Goal: Information Seeking & Learning: Find specific page/section

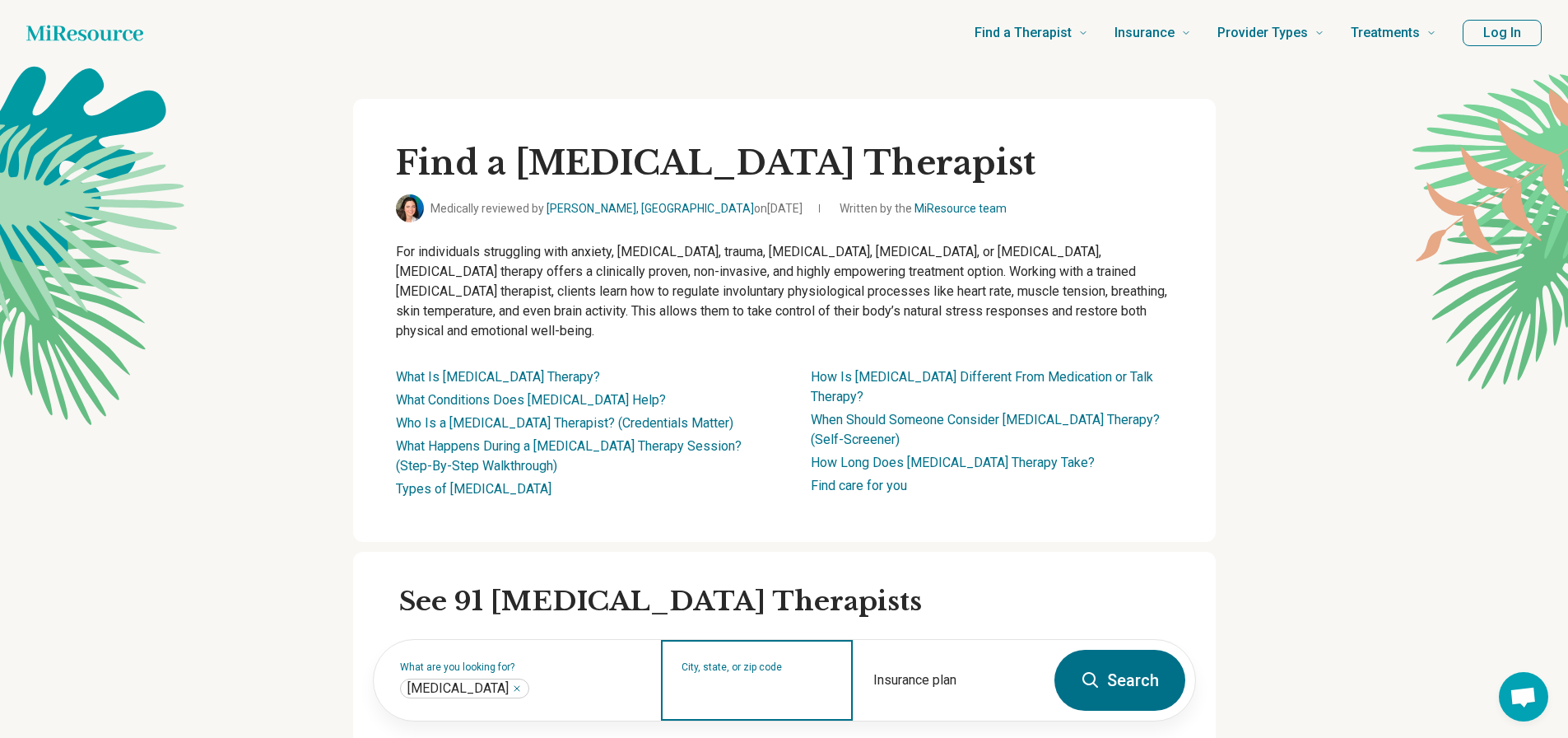
click at [761, 681] on input "City, state, or zip code" at bounding box center [757, 691] width 151 height 20
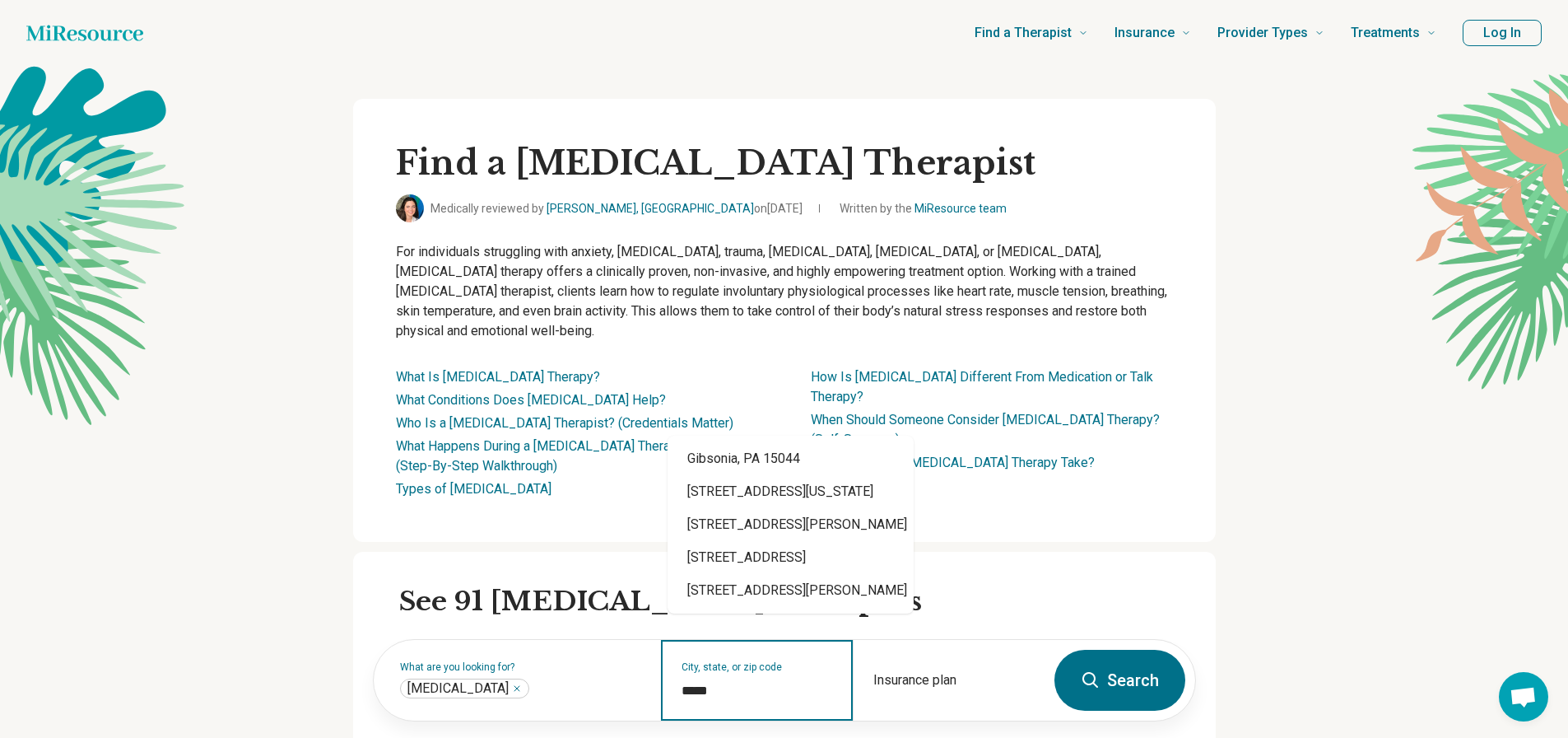
type input "*****"
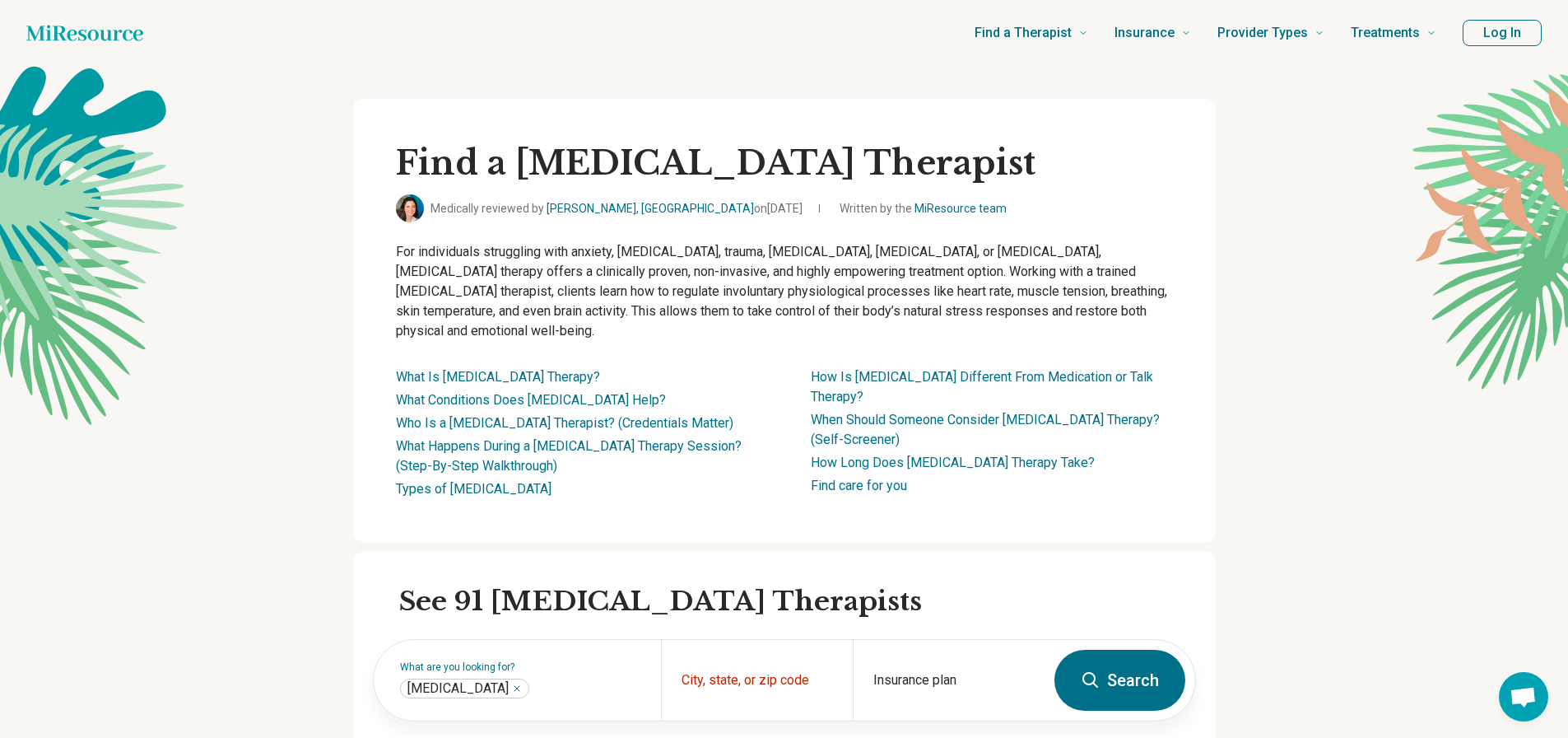
click at [1165, 663] on button "Search" at bounding box center [1119, 680] width 130 height 61
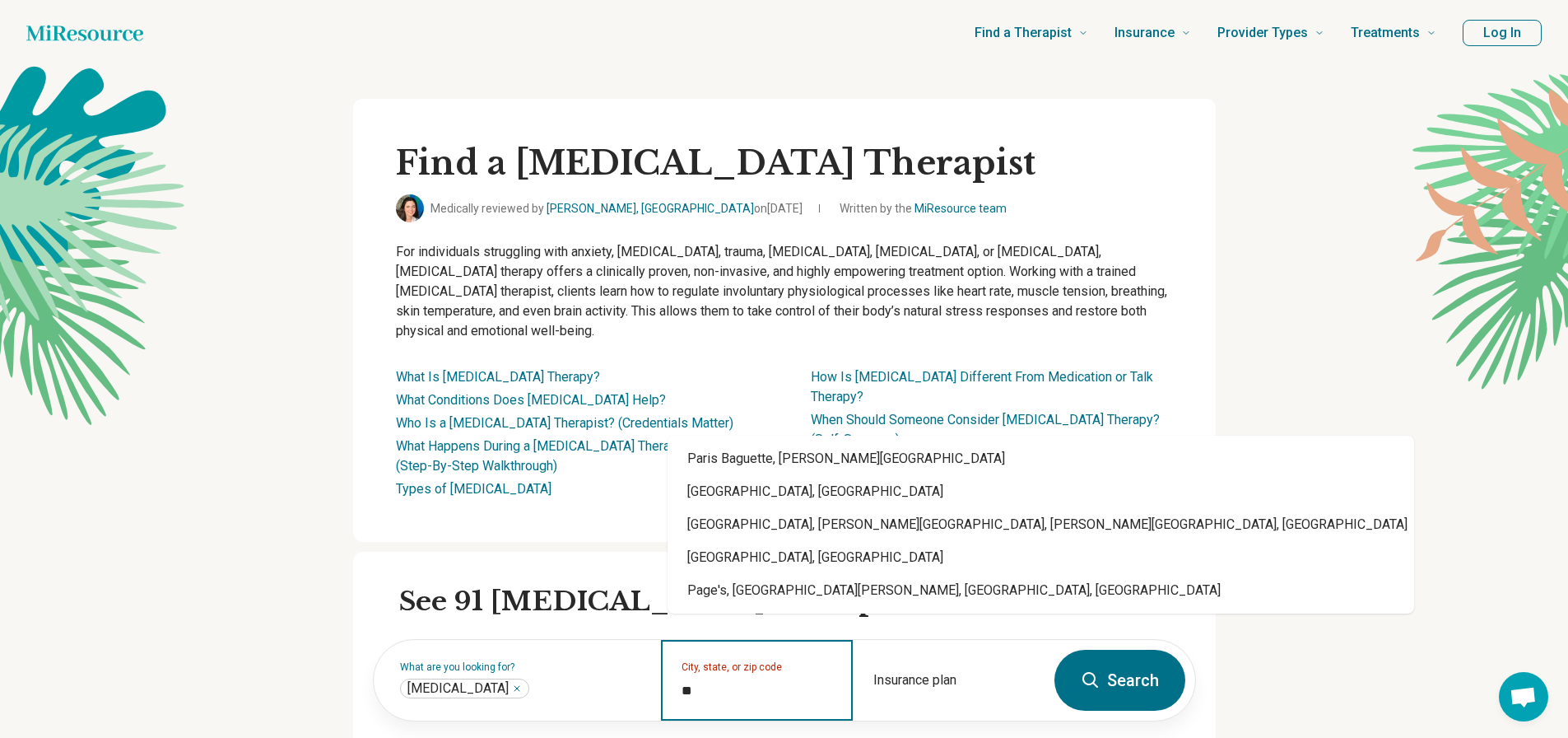
type input "**"
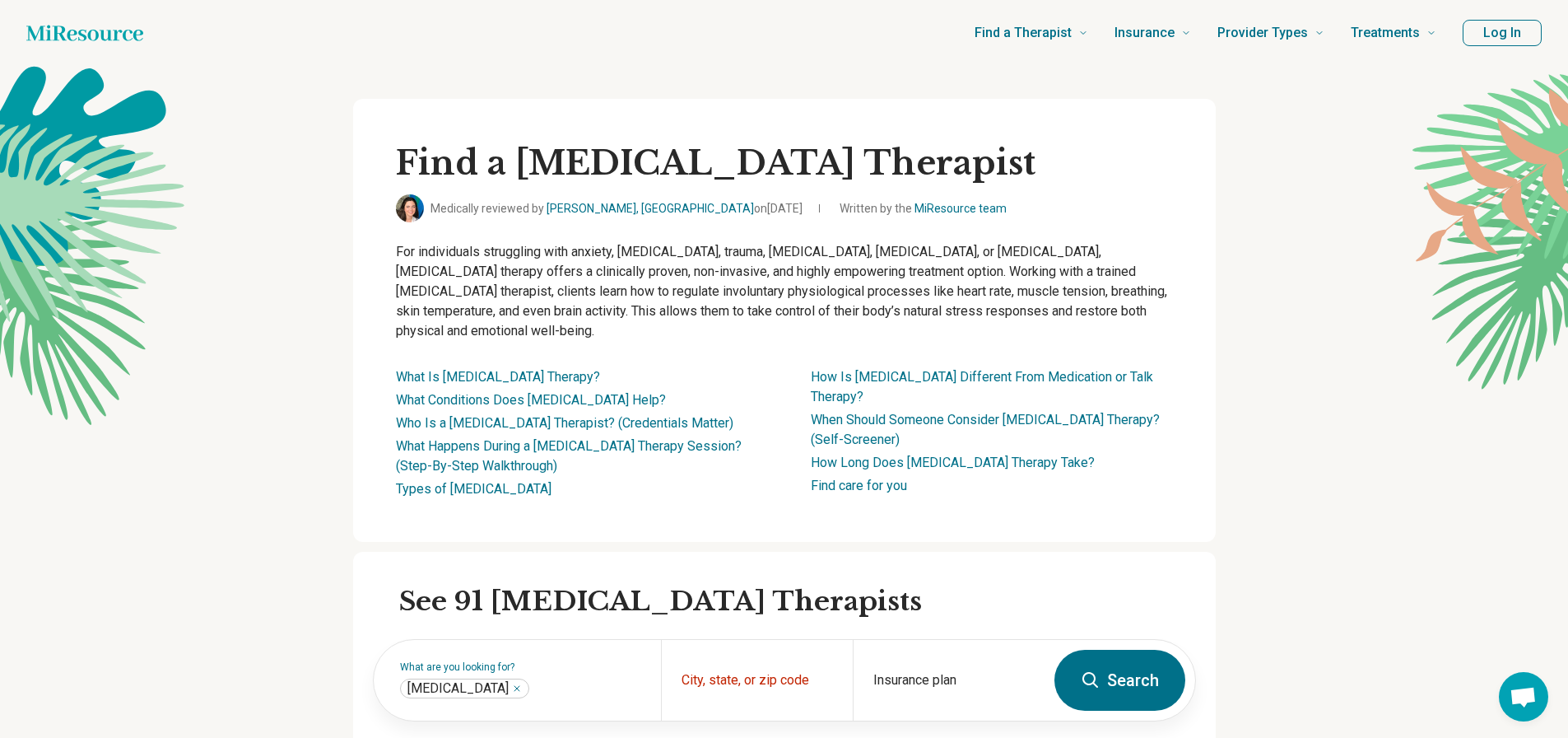
click at [1128, 660] on button "Search" at bounding box center [1119, 680] width 130 height 61
click at [941, 656] on div "Insurance plan" at bounding box center [949, 680] width 192 height 80
click at [747, 662] on div "City, state, or zip code" at bounding box center [757, 680] width 192 height 80
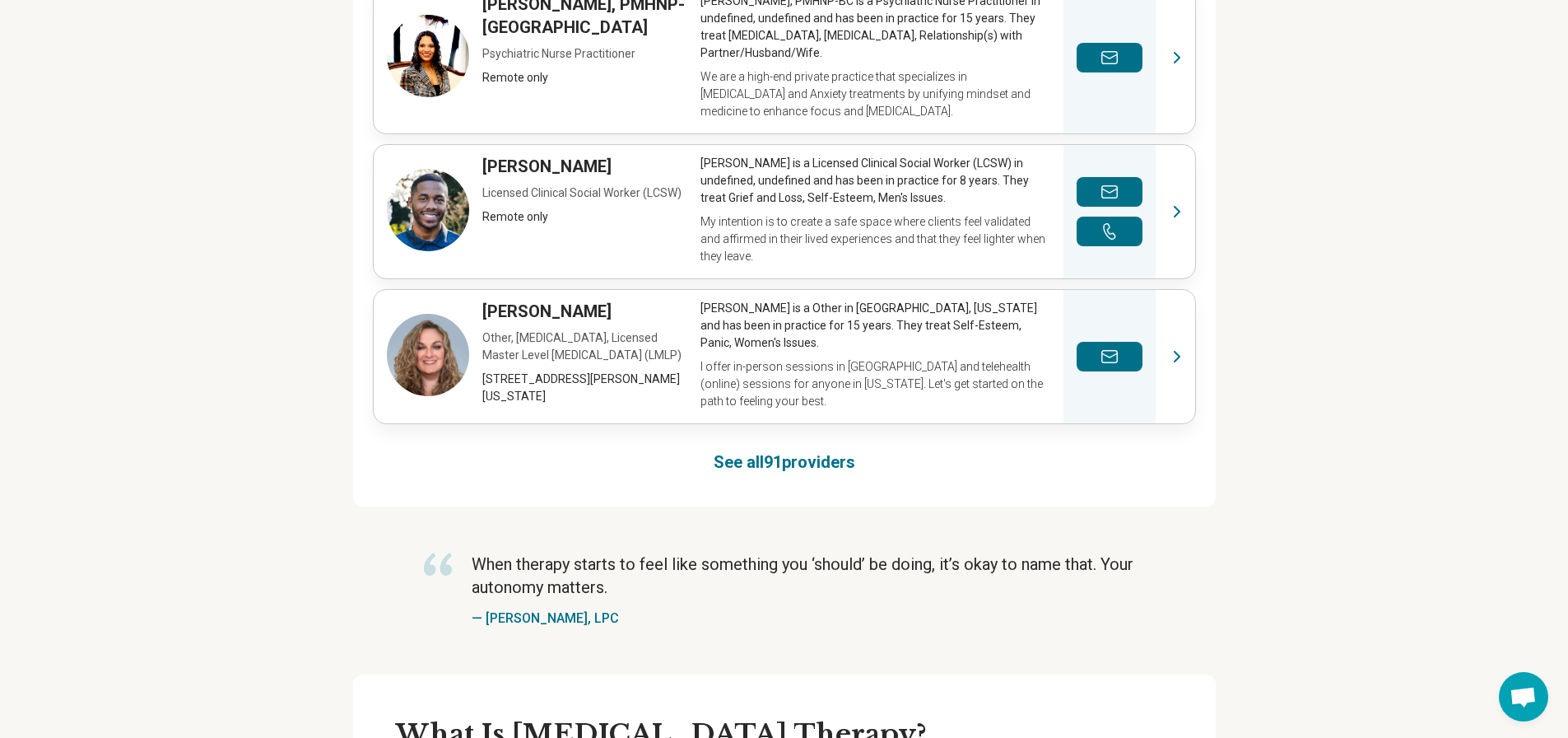
scroll to position [1235, 0]
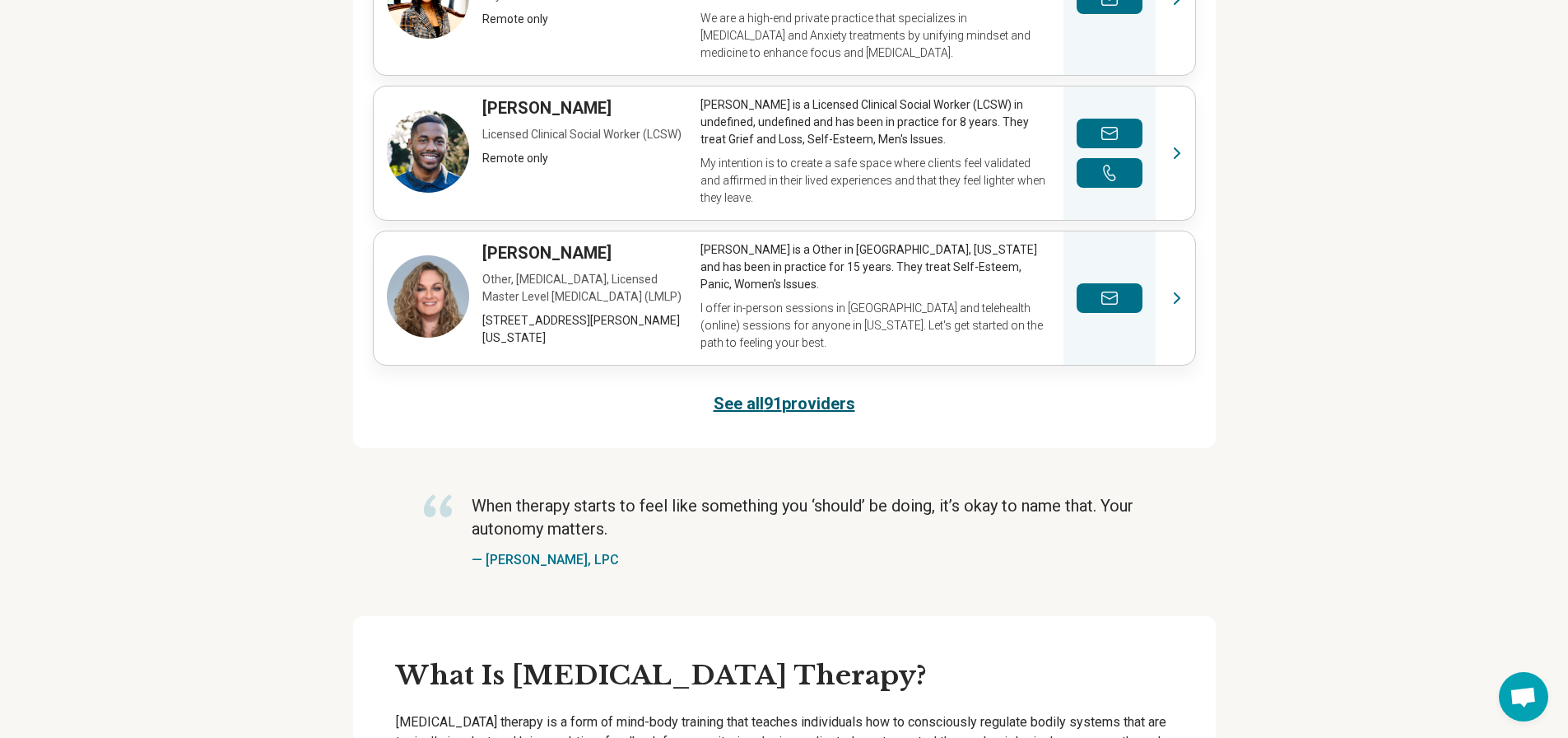
click at [778, 392] on link "See all 91 providers" at bounding box center [784, 403] width 141 height 23
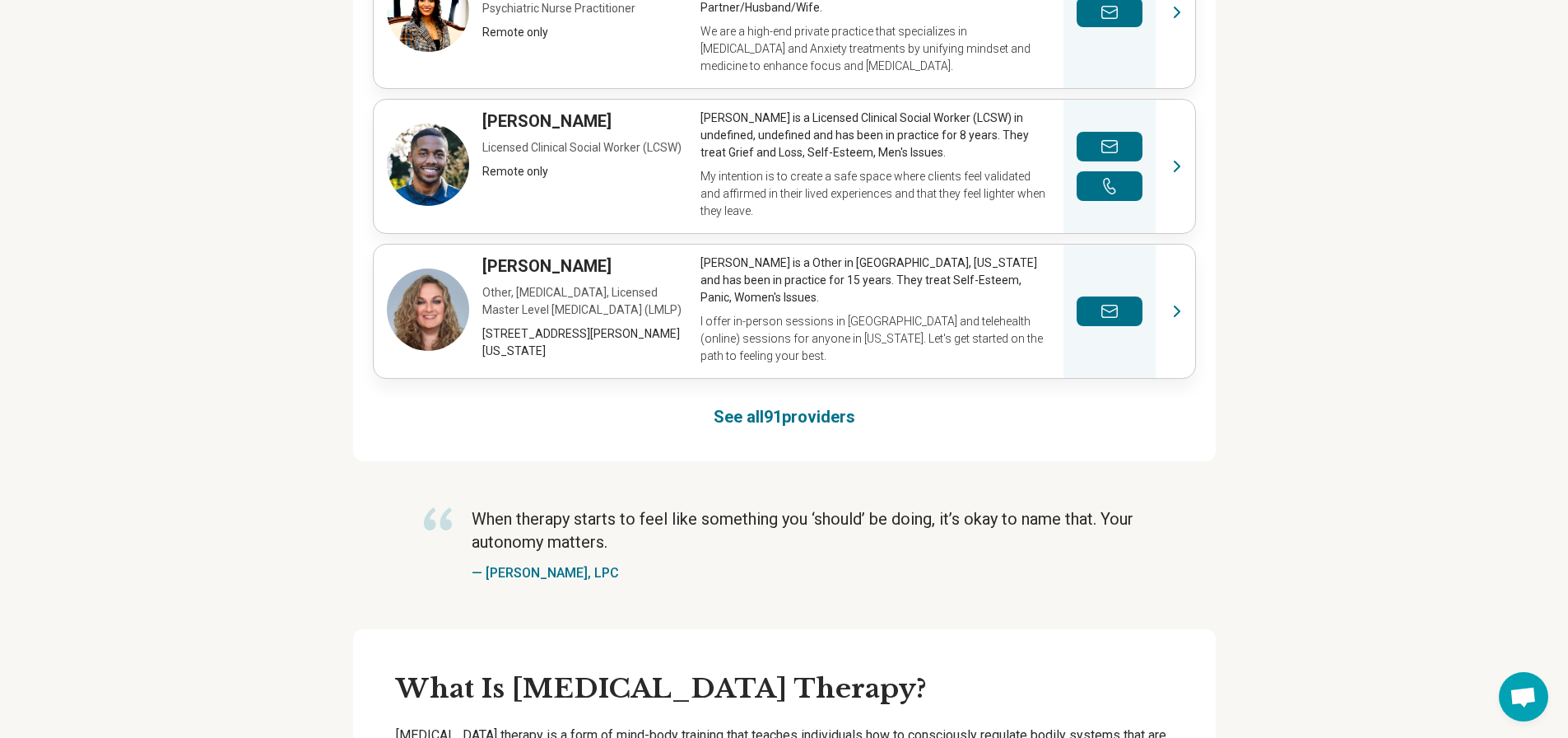
scroll to position [1223, 0]
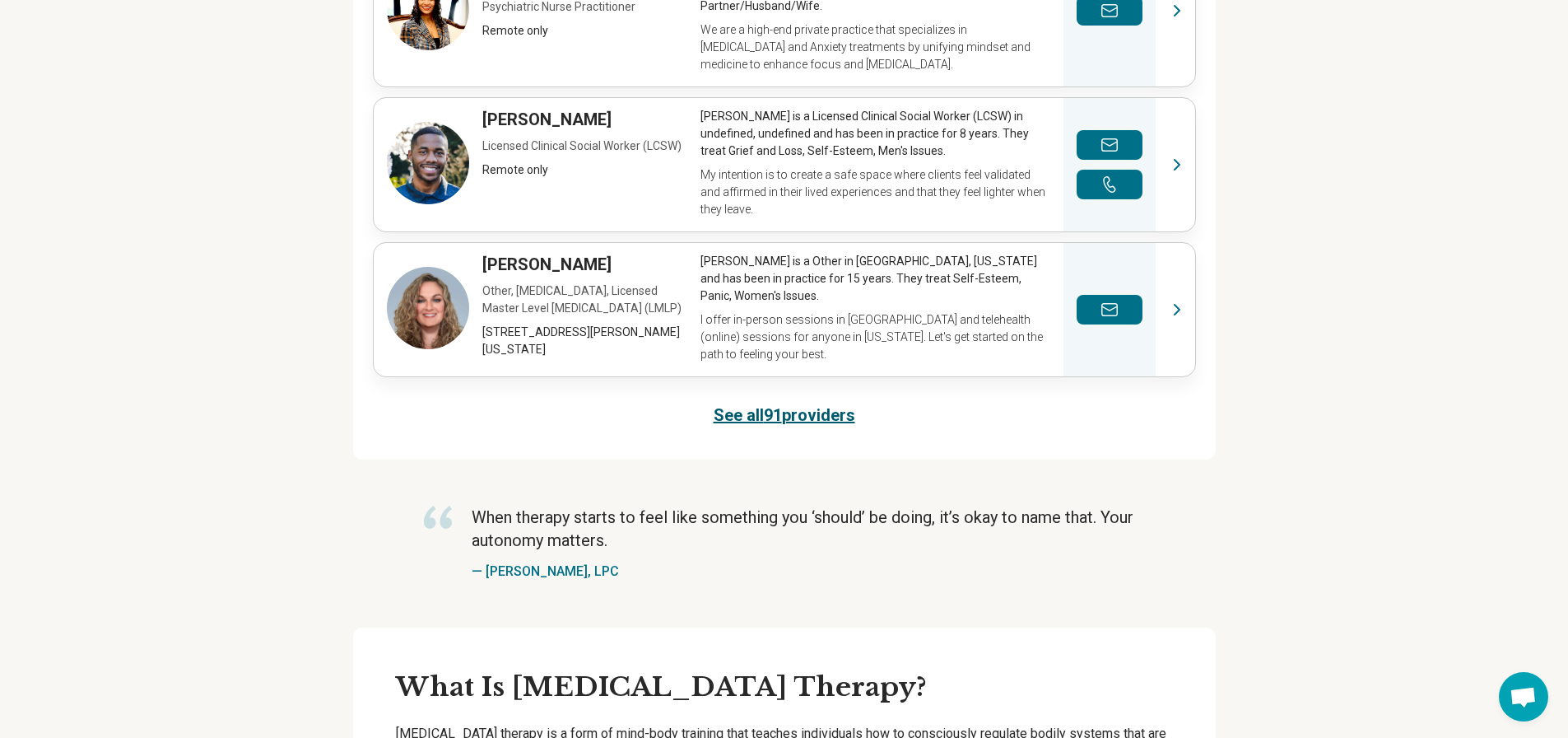
click at [818, 404] on link "See all 91 providers" at bounding box center [784, 414] width 141 height 23
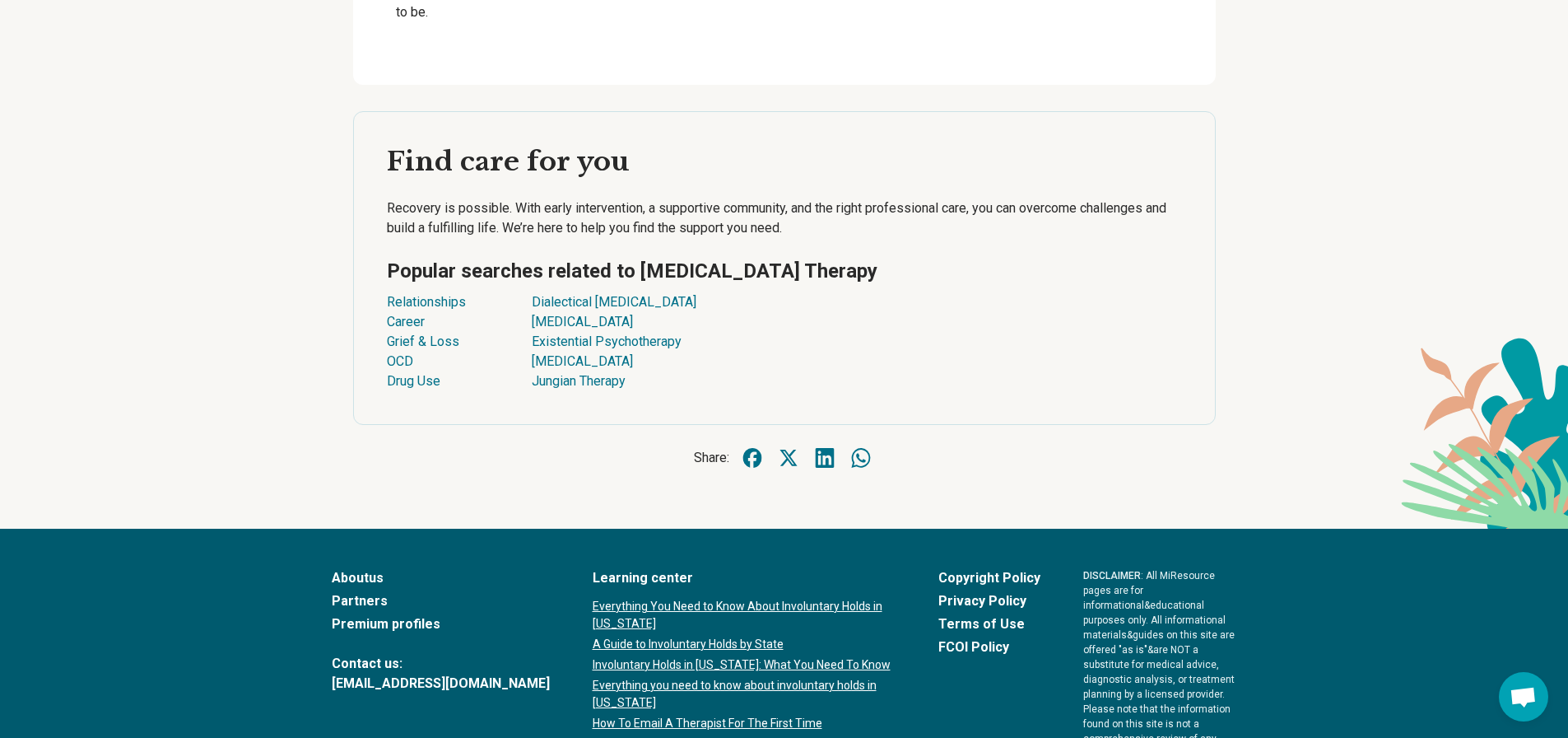
scroll to position [5618, 0]
